Goal: Ask a question

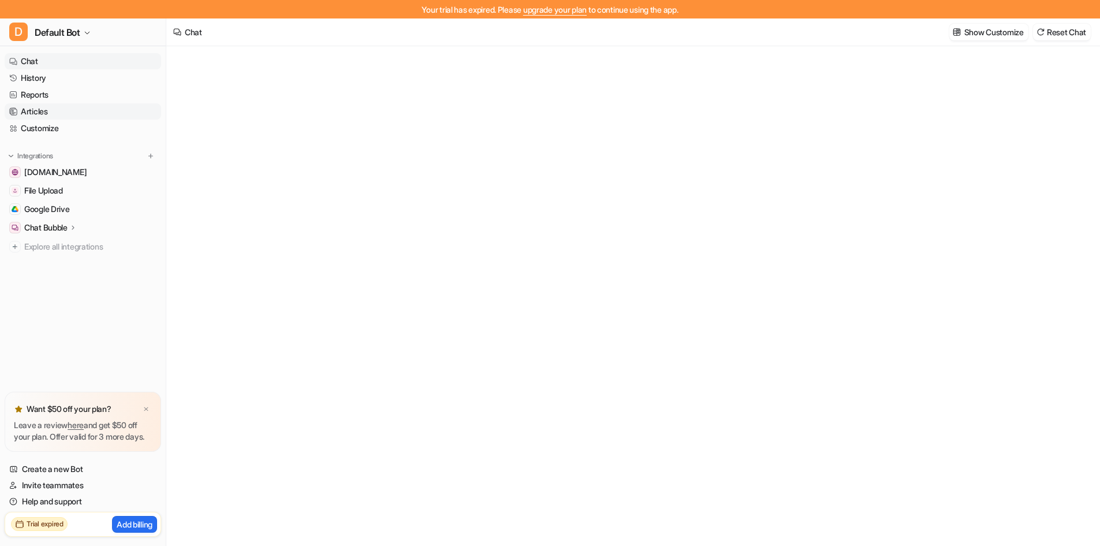
type textarea "**********"
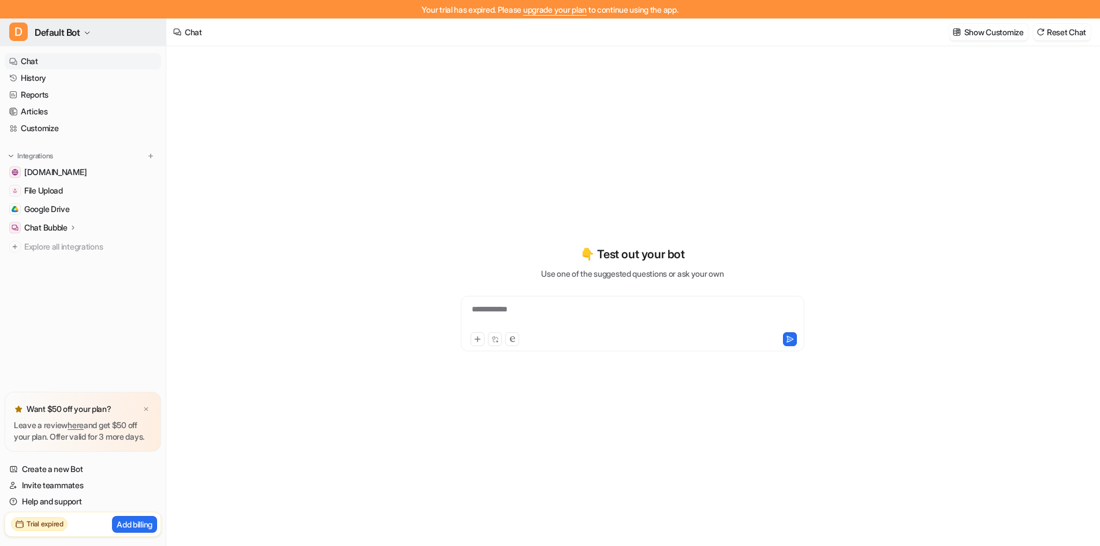
click at [100, 36] on button "D Default Bot" at bounding box center [83, 32] width 166 height 28
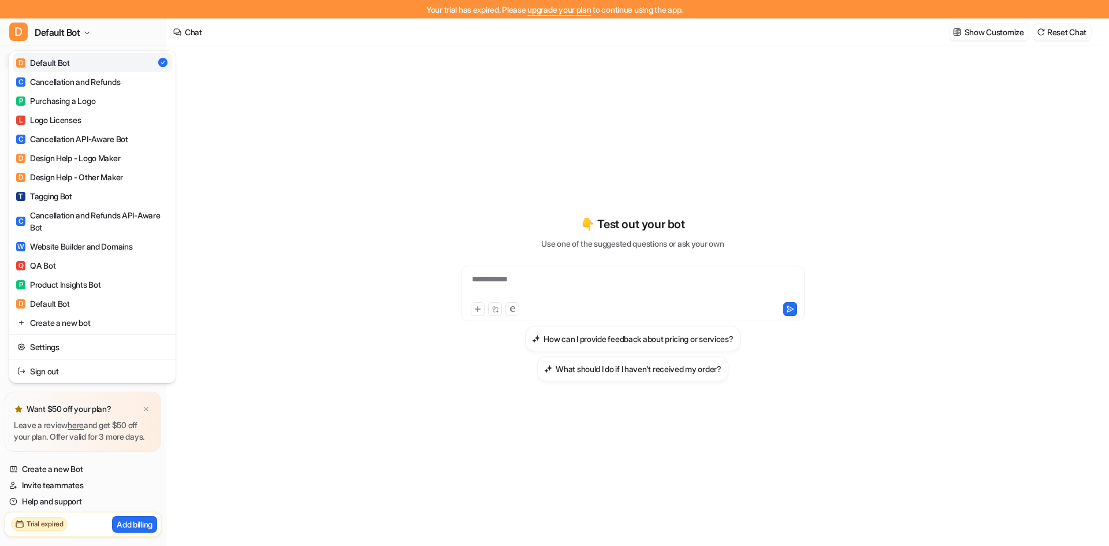
click at [385, 187] on div "Your trial has expired. Please upgrade your plan to continue using the app. D D…" at bounding box center [550, 273] width 1100 height 546
